Goal: Check status: Check status

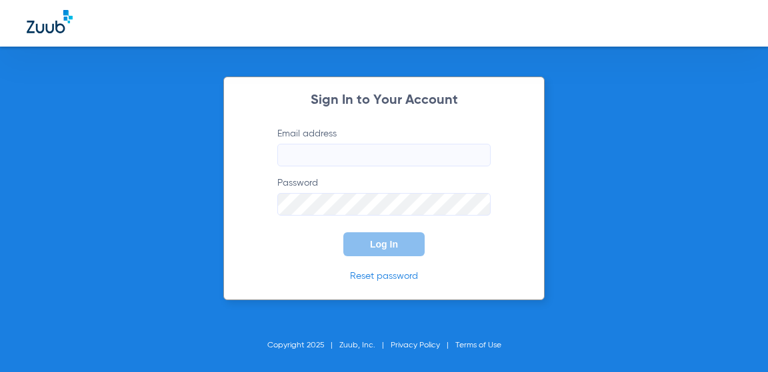
type input "[EMAIL_ADDRESS][DOMAIN_NAME]"
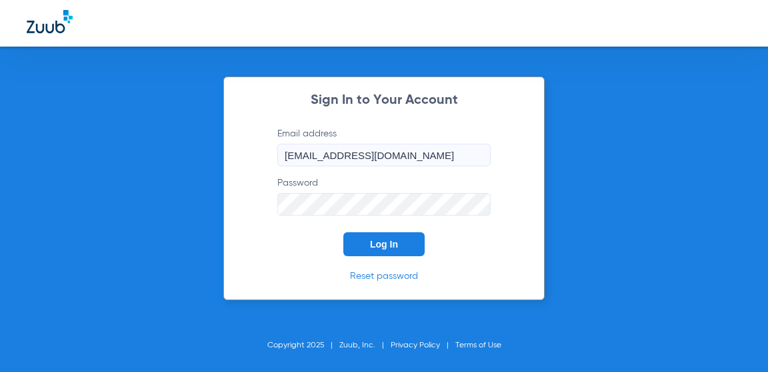
click at [404, 259] on div "Sign In to Your Account Email address [EMAIL_ADDRESS][DOMAIN_NAME] Password Log…" at bounding box center [383, 189] width 321 height 224
click at [404, 253] on button "Log In" at bounding box center [383, 245] width 81 height 24
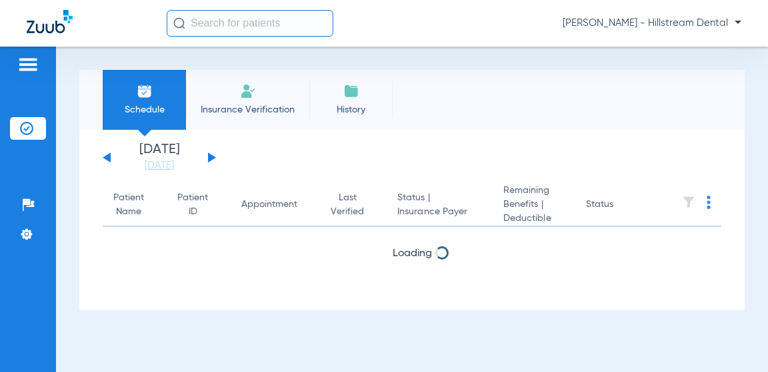
click at [208, 157] on button at bounding box center [212, 158] width 8 height 10
click at [109, 158] on button at bounding box center [107, 158] width 8 height 10
